Goal: Task Accomplishment & Management: Manage account settings

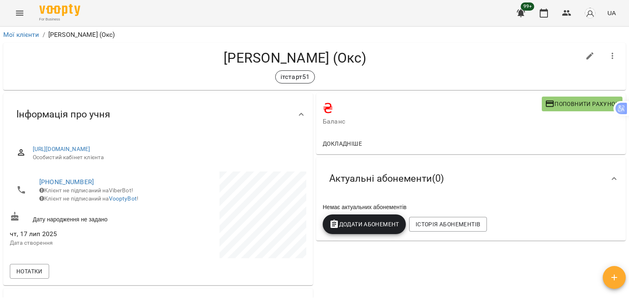
click at [18, 15] on icon "Menu" at bounding box center [19, 13] width 7 height 5
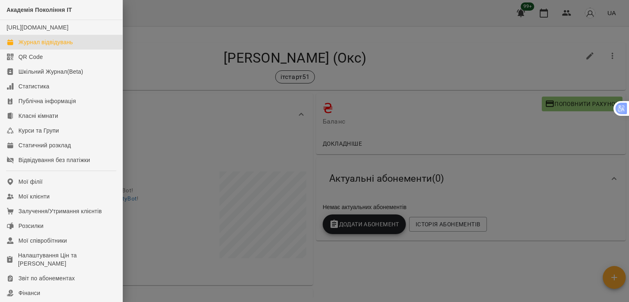
click at [54, 46] on div "Журнал відвідувань" at bounding box center [45, 42] width 55 height 8
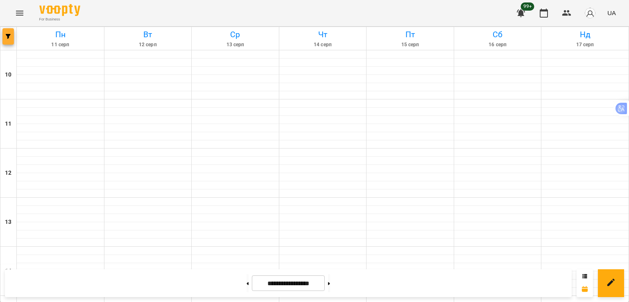
click at [4, 33] on button "button" at bounding box center [7, 36] width 11 height 16
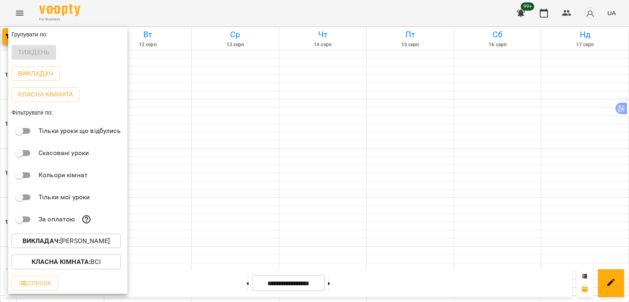
click at [87, 241] on p "Викладач : Владислав Границький" at bounding box center [66, 241] width 87 height 10
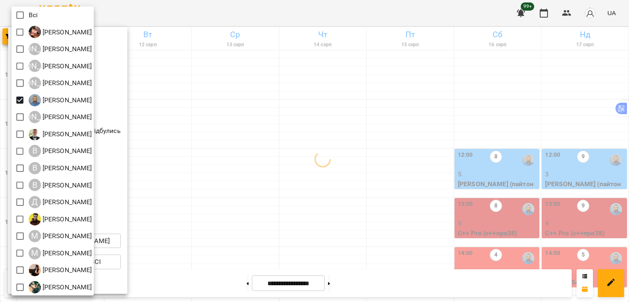
click at [254, 132] on div at bounding box center [314, 151] width 629 height 302
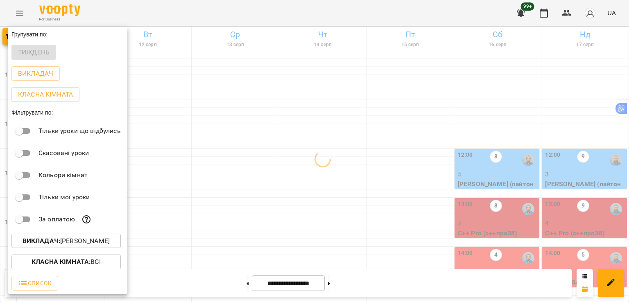
click at [295, 179] on div at bounding box center [314, 151] width 629 height 302
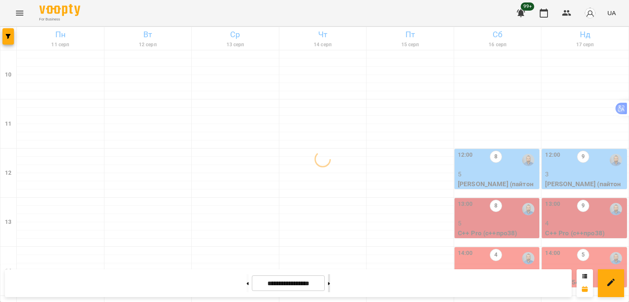
click at [330, 284] on button at bounding box center [329, 284] width 2 height 18
type input "**********"
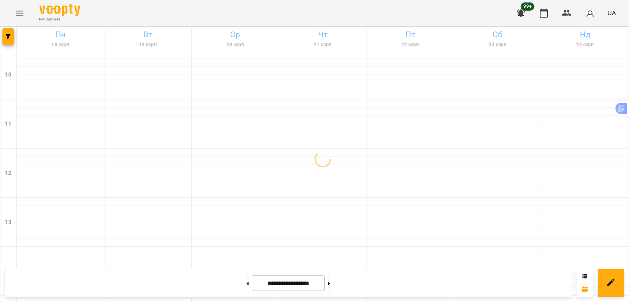
scroll to position [424, 0]
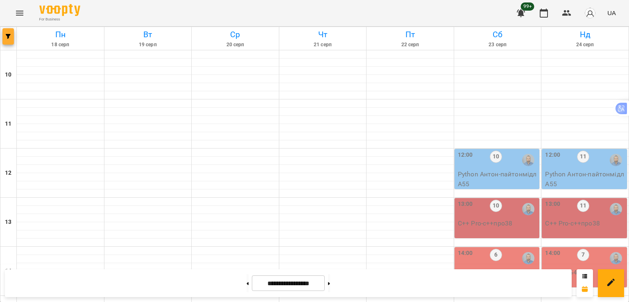
click at [10, 34] on icon "button" at bounding box center [8, 36] width 5 height 5
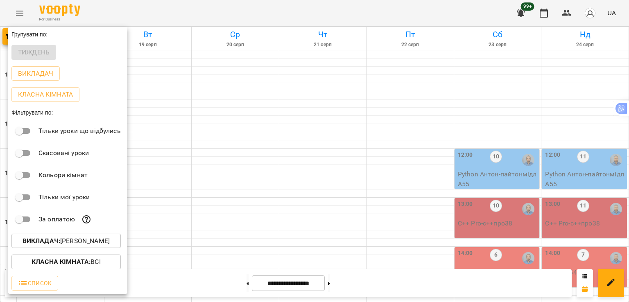
click at [79, 241] on p "Викладач : Антон Костюк" at bounding box center [66, 241] width 87 height 10
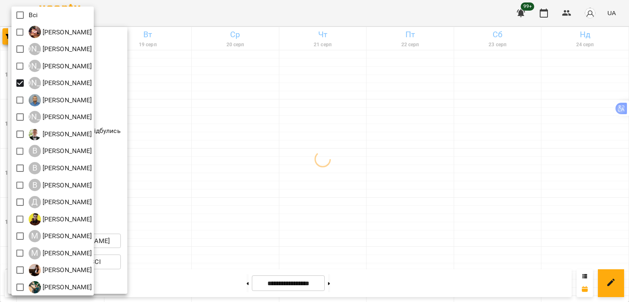
click at [257, 213] on div at bounding box center [314, 151] width 629 height 302
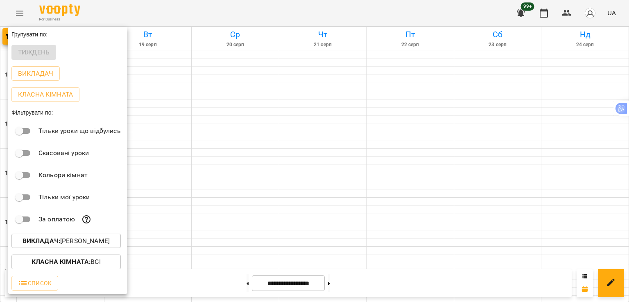
click at [218, 210] on div at bounding box center [314, 151] width 629 height 302
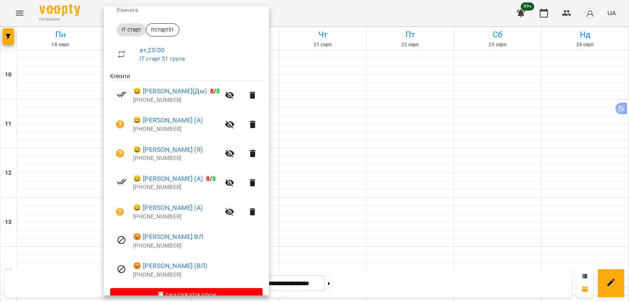
scroll to position [123, 0]
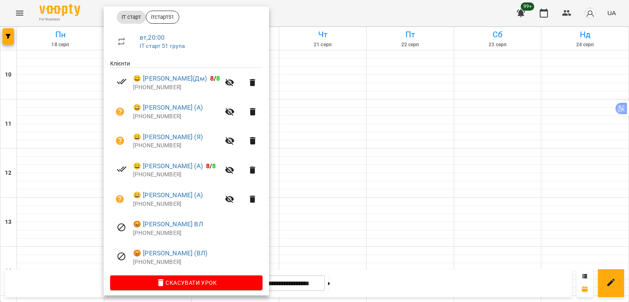
click at [300, 216] on div at bounding box center [314, 151] width 629 height 302
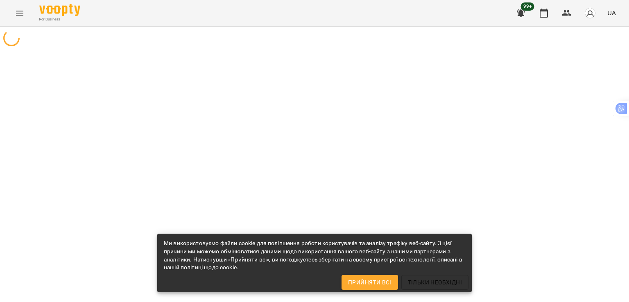
click at [366, 284] on span "Прийняти всі" at bounding box center [369, 283] width 43 height 10
